Goal: Browse casually

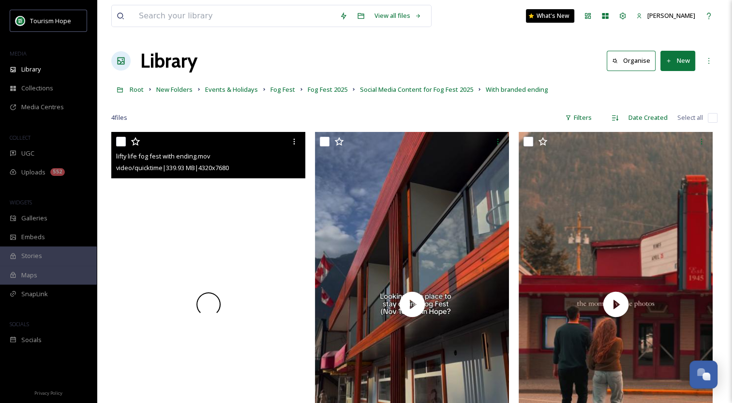
click at [215, 230] on div at bounding box center [208, 304] width 194 height 345
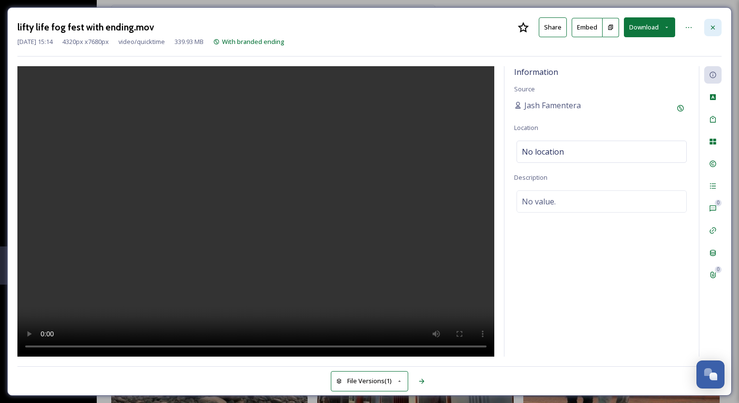
click at [711, 30] on icon at bounding box center [713, 28] width 8 height 8
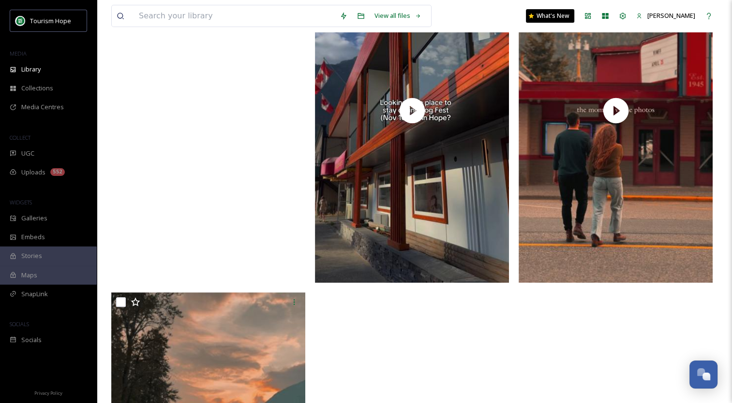
scroll to position [193, 0]
